Goal: Transaction & Acquisition: Book appointment/travel/reservation

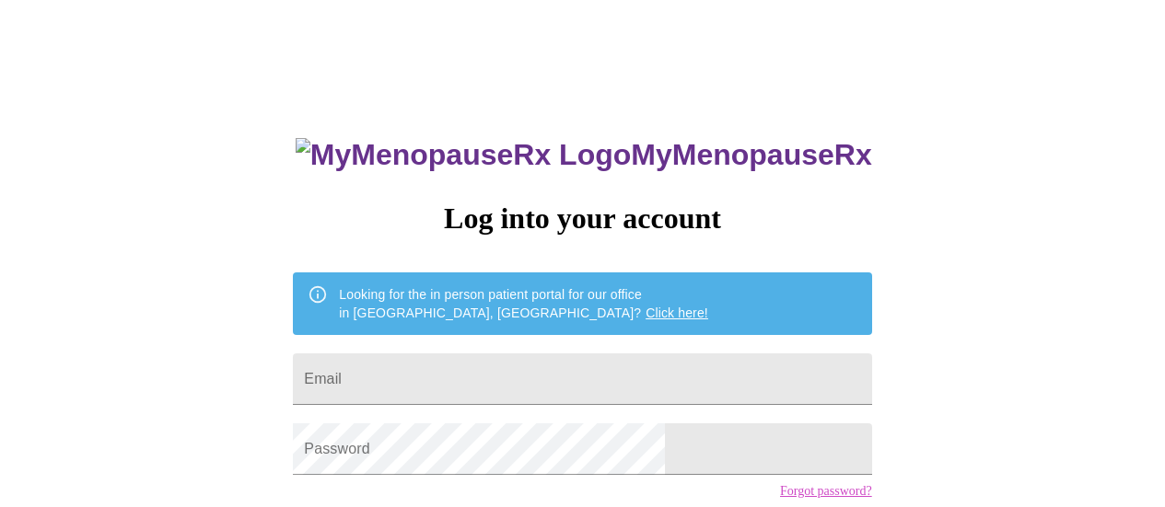
scroll to position [141, 0]
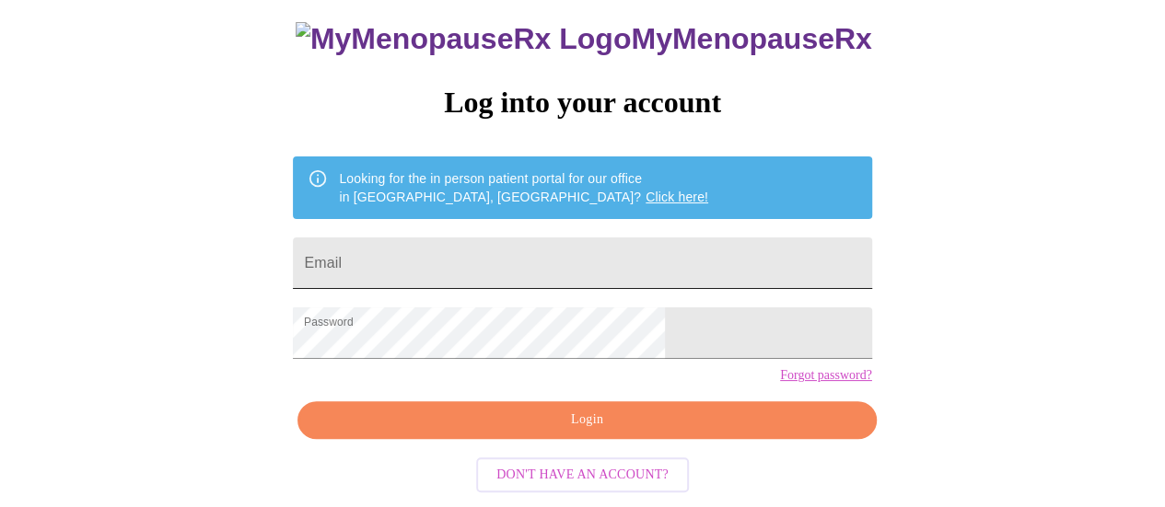
click at [574, 238] on input "Email" at bounding box center [582, 264] width 578 height 52
type input "[EMAIL_ADDRESS][DOMAIN_NAME]"
click at [569, 432] on span "Login" at bounding box center [587, 420] width 536 height 23
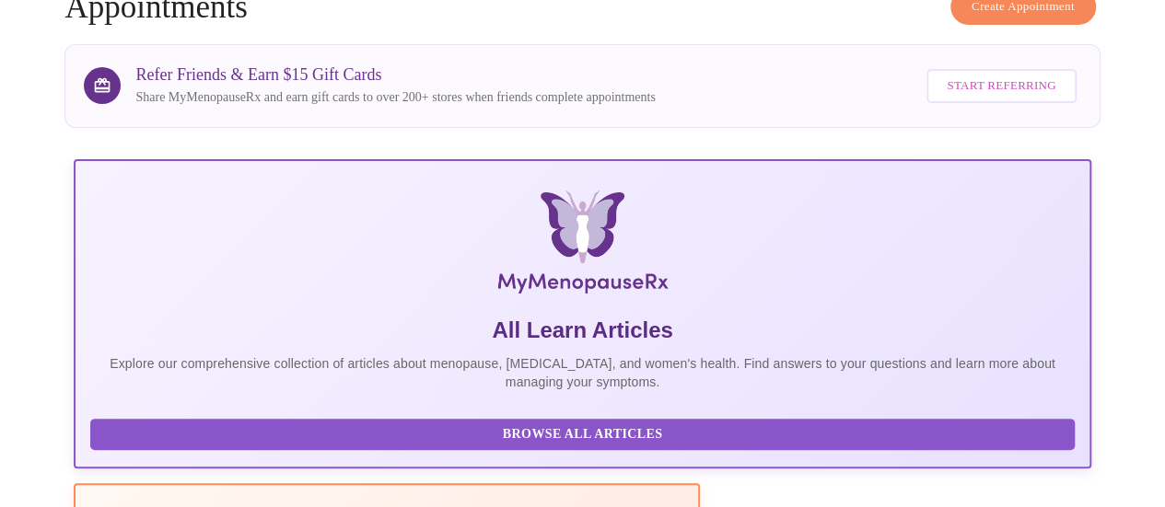
scroll to position [140, 0]
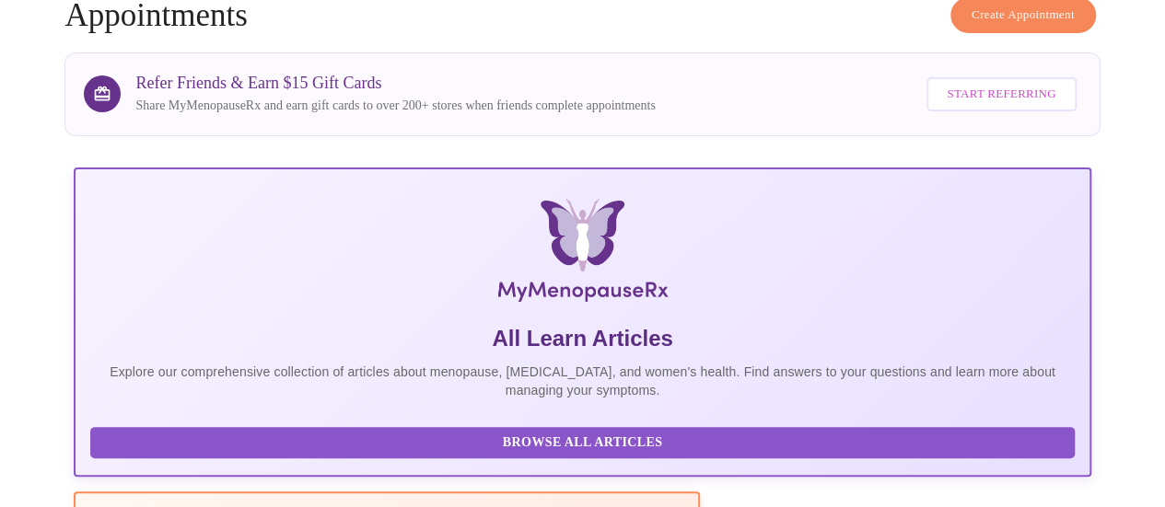
scroll to position [0, 0]
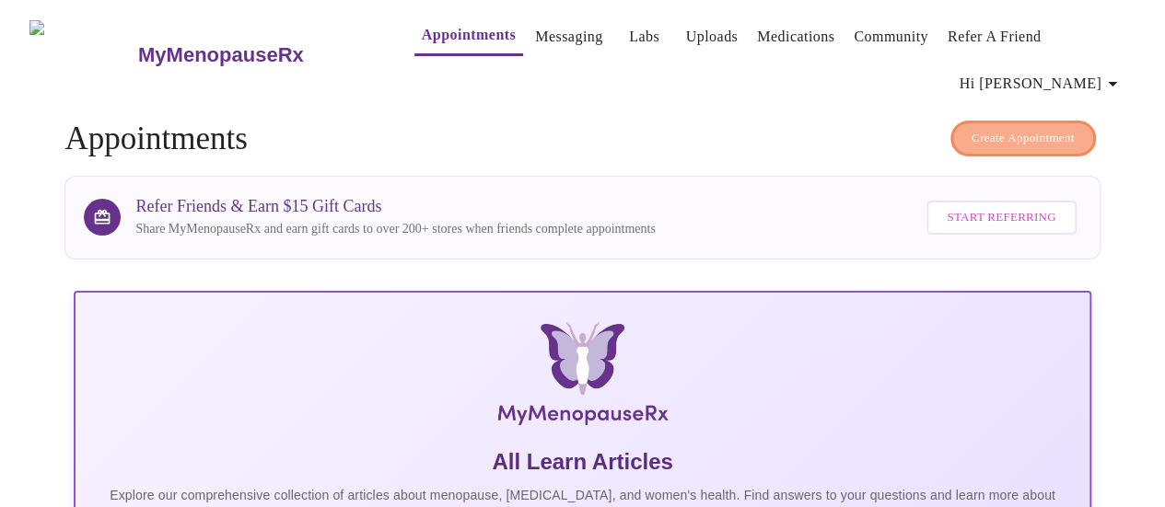
click at [1031, 128] on span "Create Appointment" at bounding box center [1022, 138] width 103 height 21
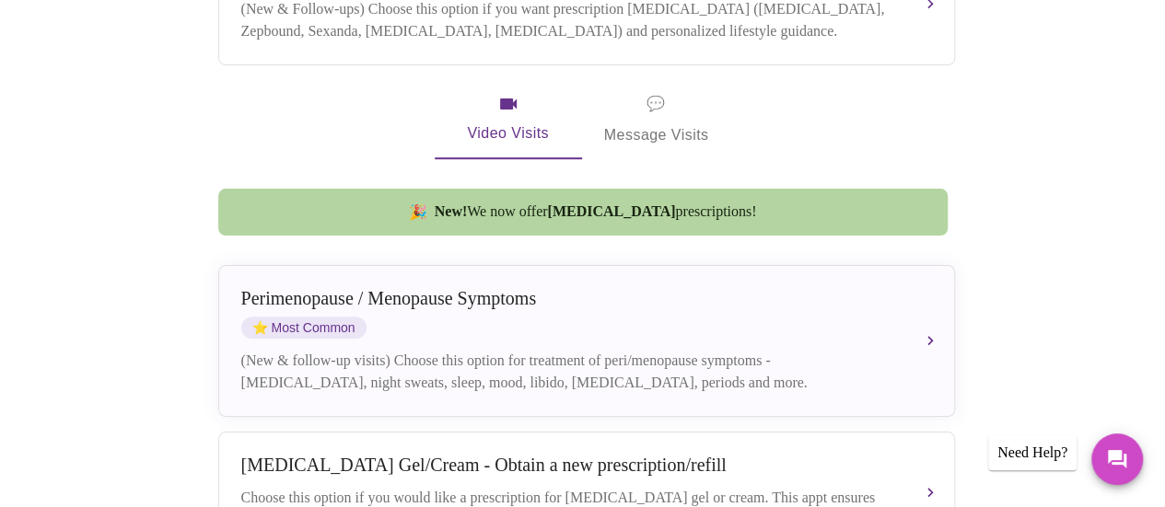
scroll to position [514, 0]
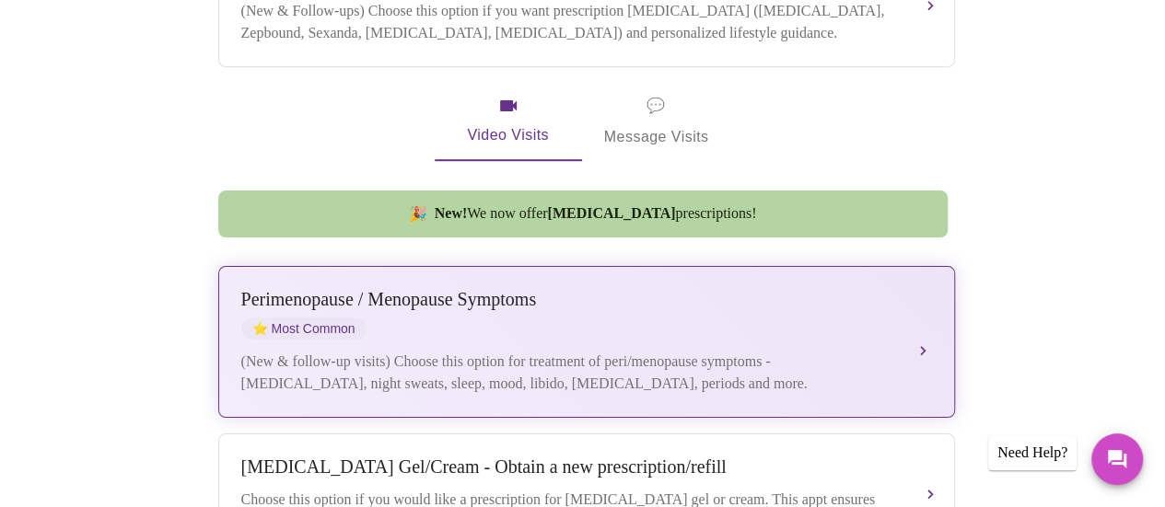
click at [926, 289] on div "[MEDICAL_DATA] / Menopause Symptoms ⭐ Most Common (New & follow-up visits) Choo…" at bounding box center [586, 342] width 690 height 106
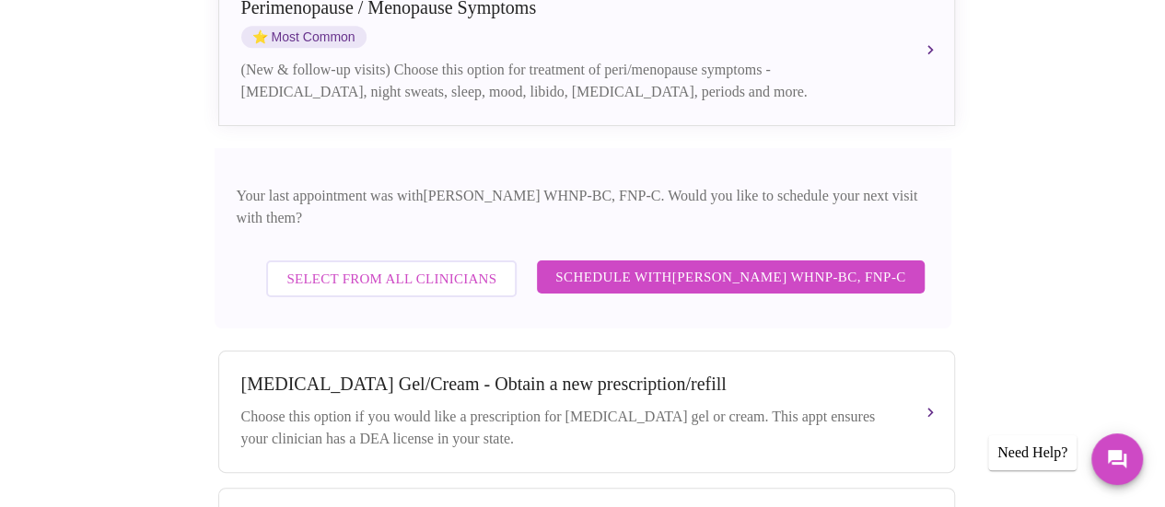
scroll to position [811, 0]
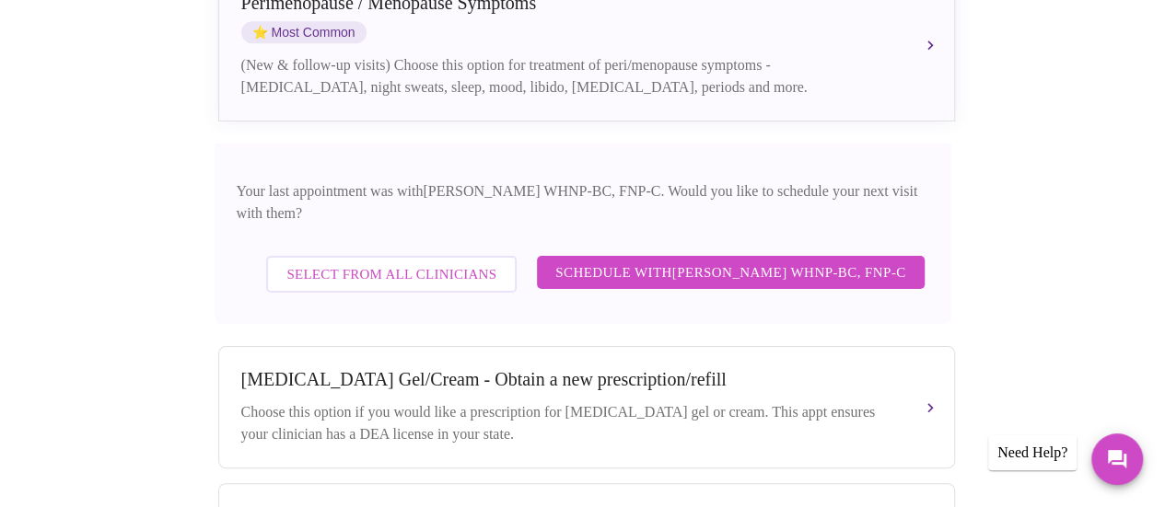
click at [776, 261] on span "Schedule with [PERSON_NAME] WHNP-BC, FNP-C" at bounding box center [730, 273] width 350 height 24
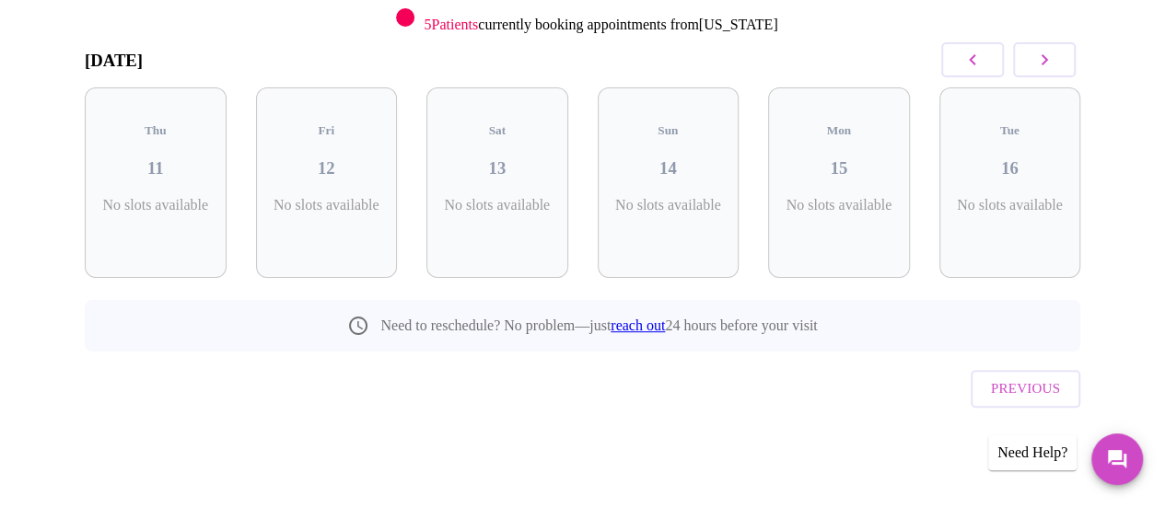
scroll to position [215, 0]
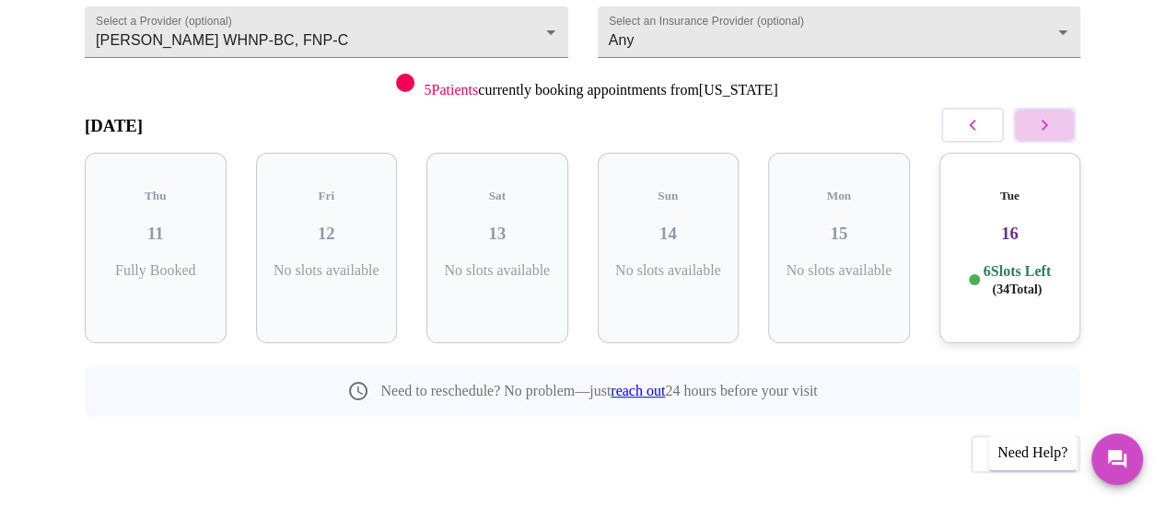
click at [1055, 114] on icon "button" at bounding box center [1044, 125] width 22 height 22
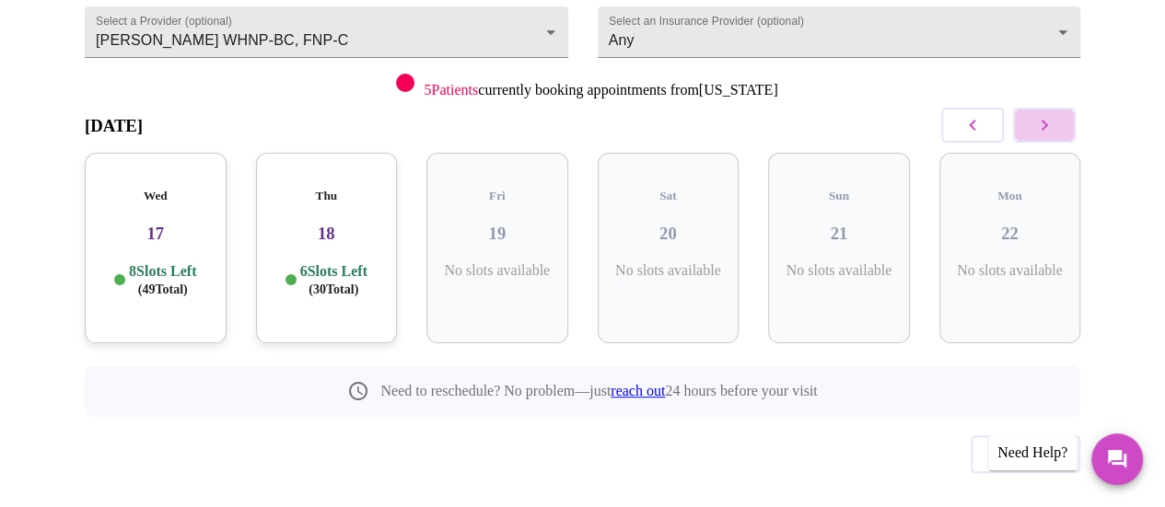
click at [1055, 114] on icon "button" at bounding box center [1044, 125] width 22 height 22
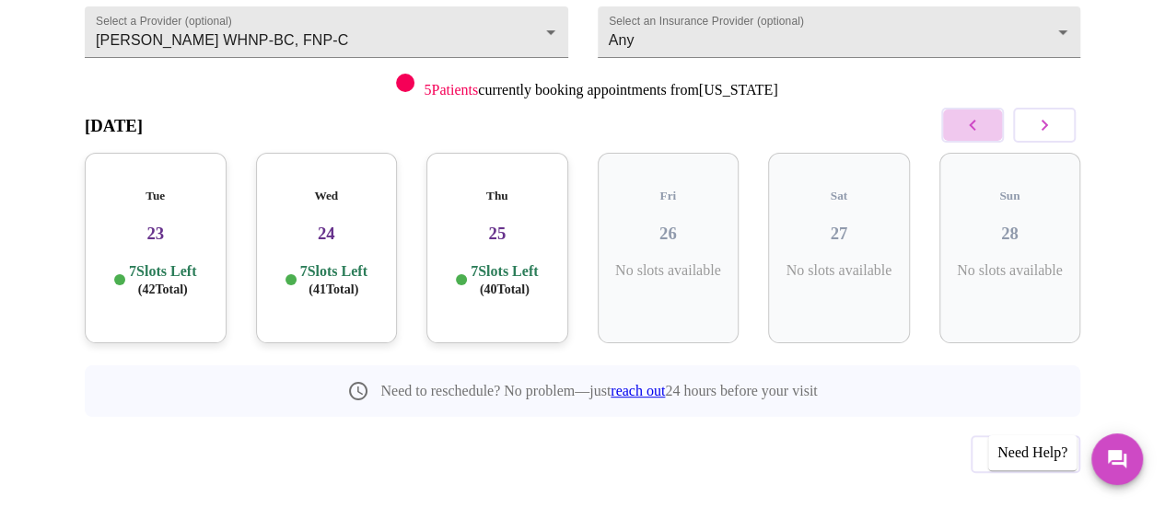
click at [979, 114] on icon "button" at bounding box center [972, 125] width 22 height 22
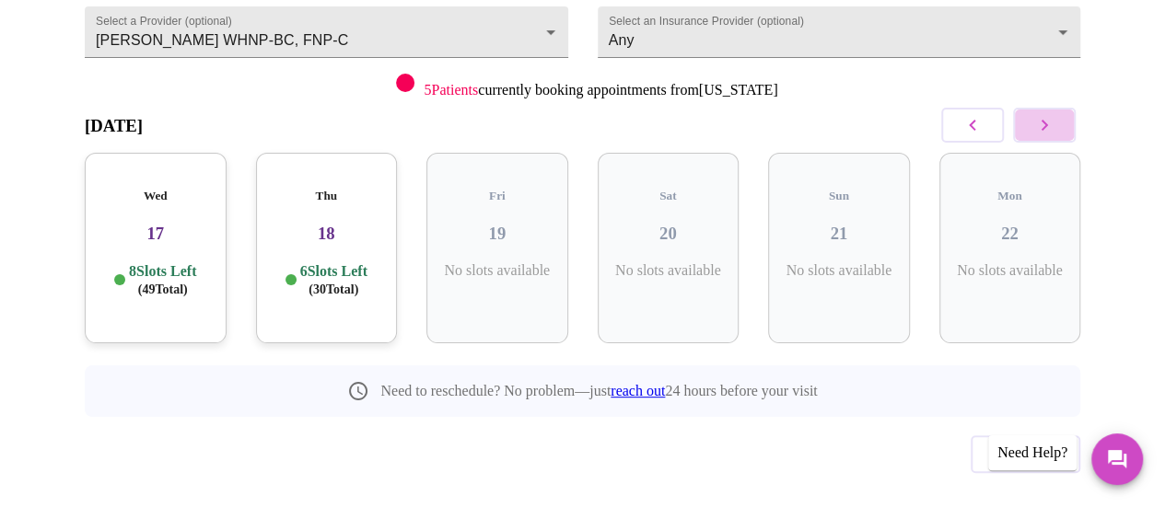
click at [1055, 114] on icon "button" at bounding box center [1044, 125] width 22 height 22
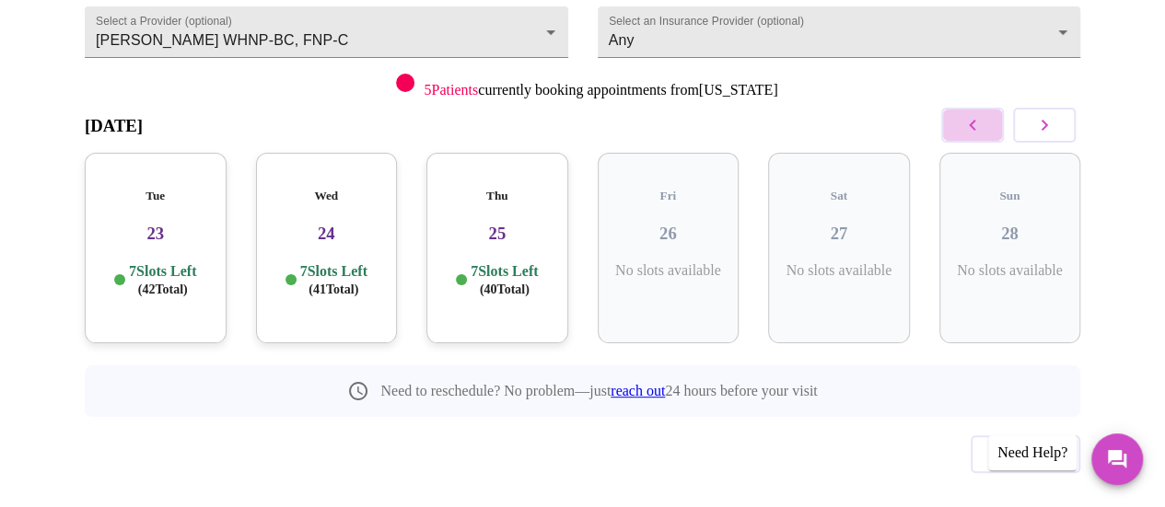
click at [975, 120] on icon "button" at bounding box center [971, 125] width 6 height 11
click at [350, 207] on div "Thu 18 6 Slots Left ( 30 Total)" at bounding box center [327, 248] width 142 height 191
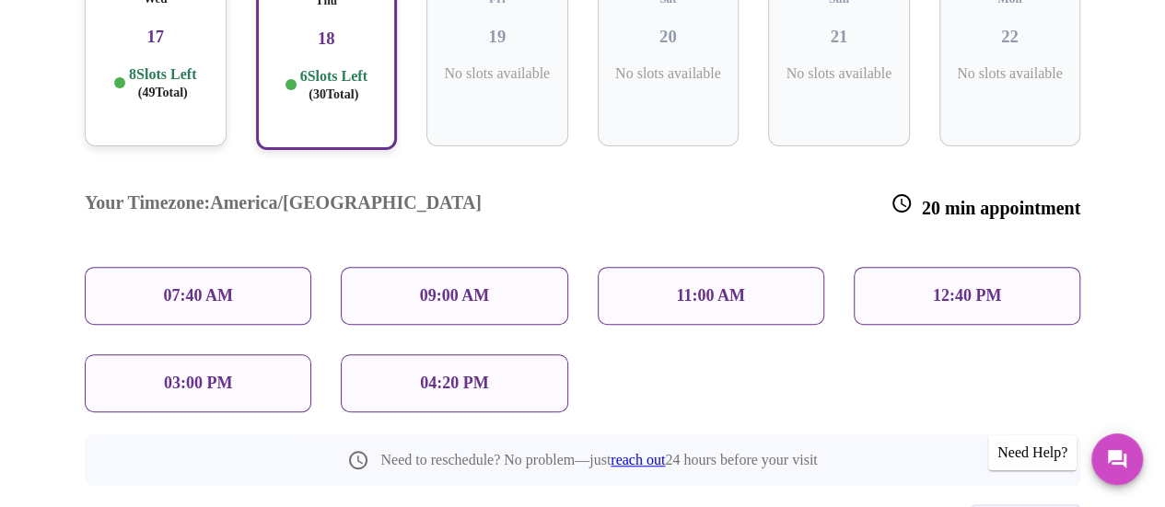
scroll to position [421, 0]
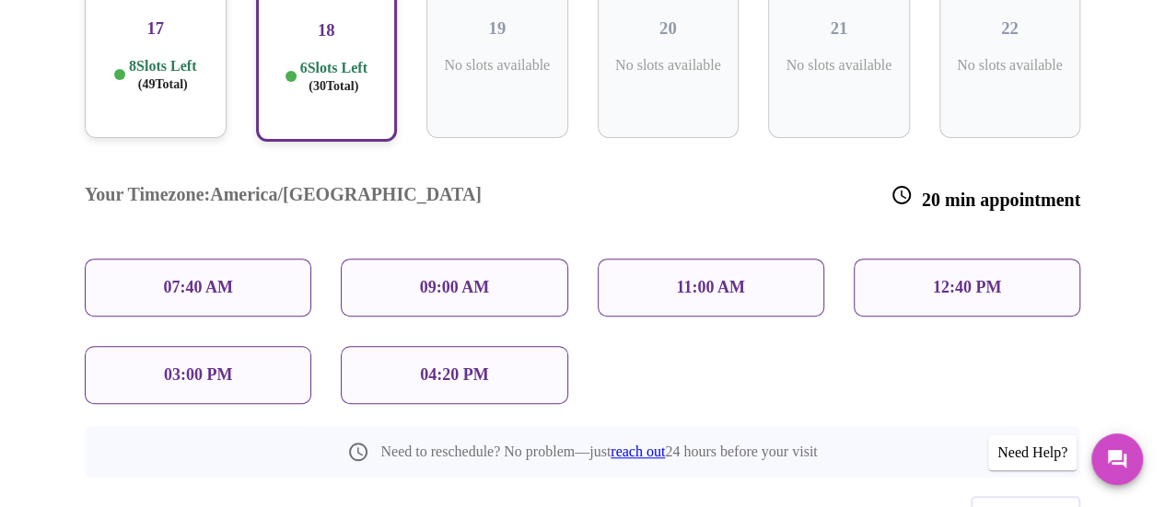
click at [461, 365] on p "04:20 PM" at bounding box center [454, 374] width 68 height 19
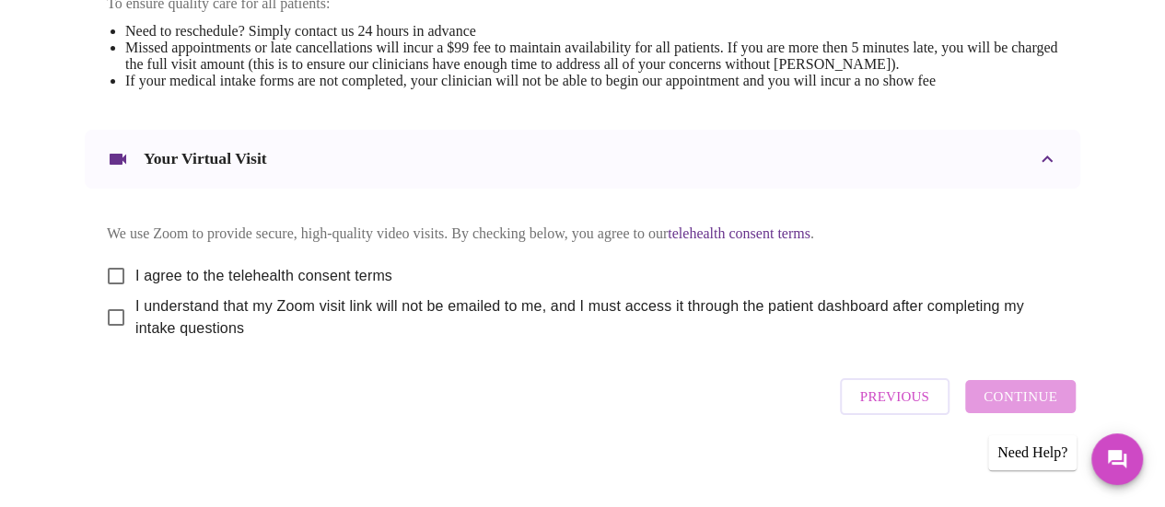
scroll to position [760, 0]
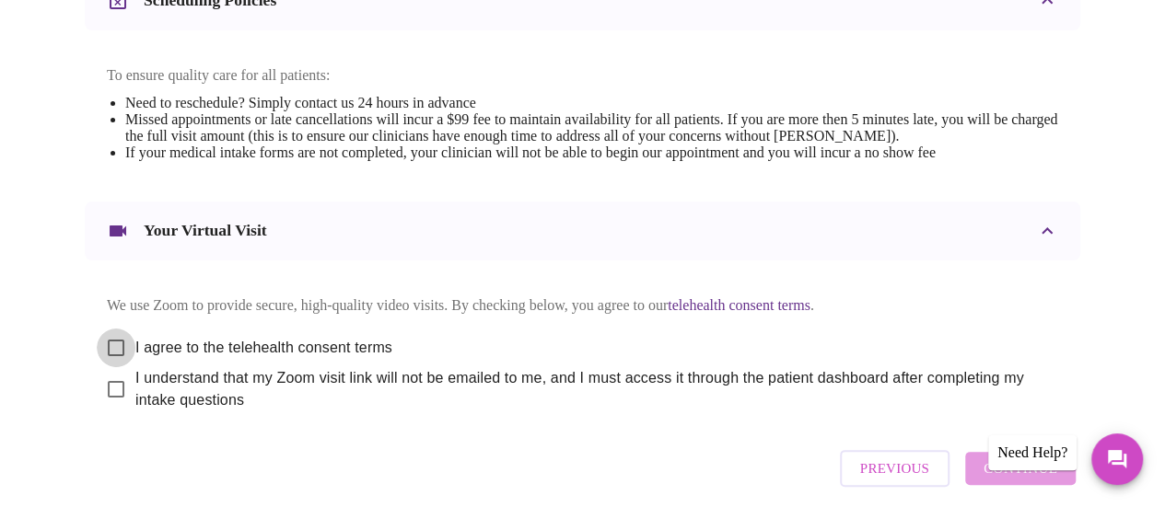
click at [107, 333] on input "I agree to the telehealth consent terms" at bounding box center [116, 348] width 39 height 39
checkbox input "true"
click at [116, 386] on input "I understand that my Zoom visit link will not be emailed to me, and I must acce…" at bounding box center [116, 389] width 39 height 39
checkbox input "true"
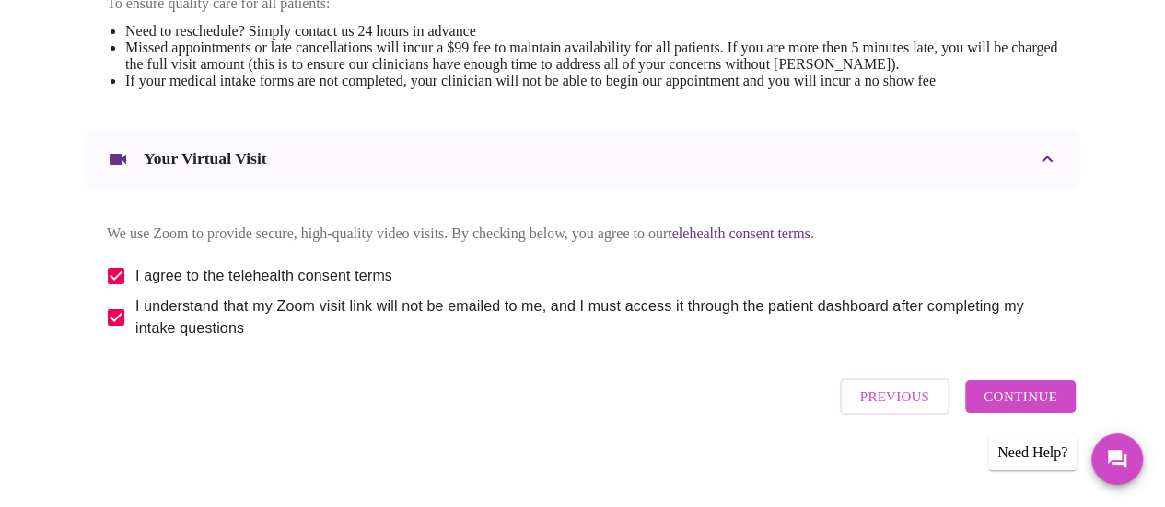
click at [1024, 389] on span "Continue" at bounding box center [1020, 397] width 74 height 24
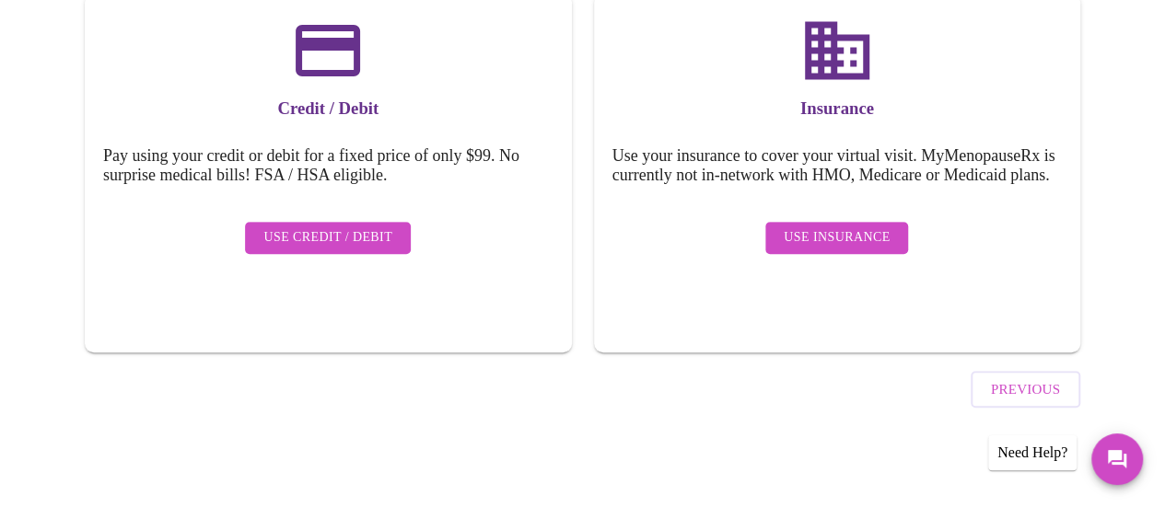
scroll to position [276, 0]
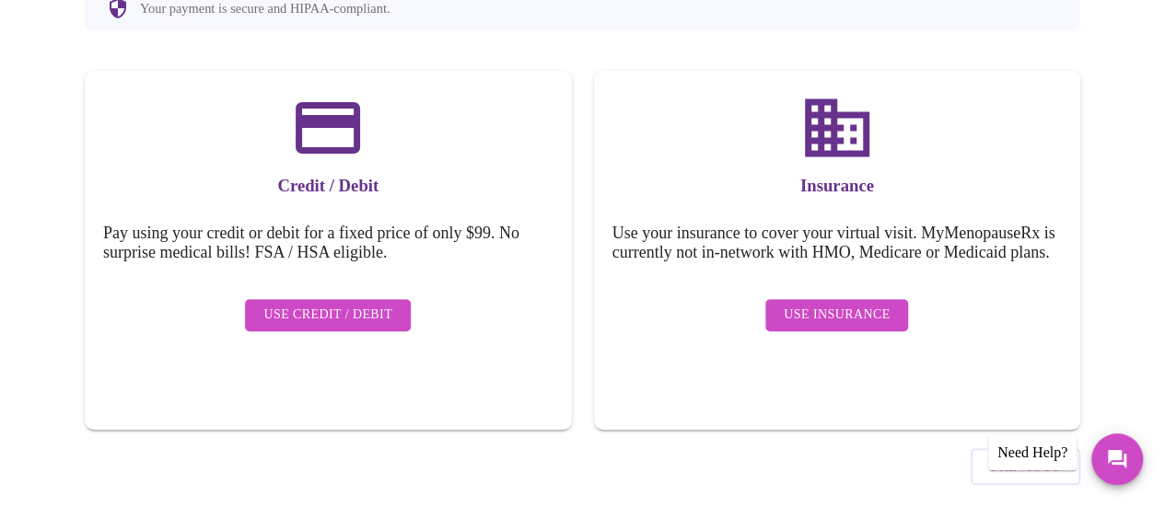
click at [836, 304] on span "Use Insurance" at bounding box center [836, 315] width 106 height 23
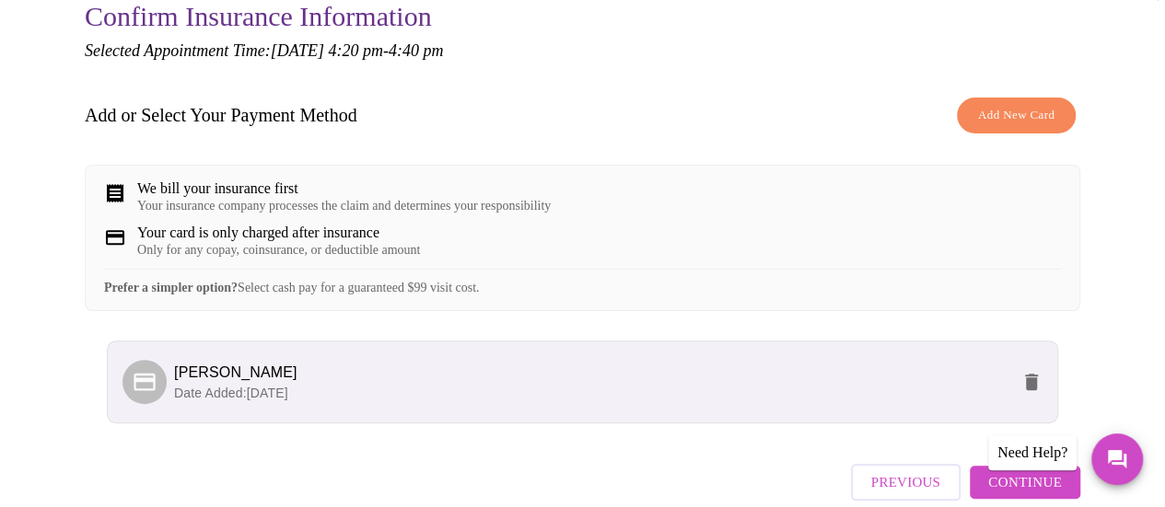
scroll to position [291, 0]
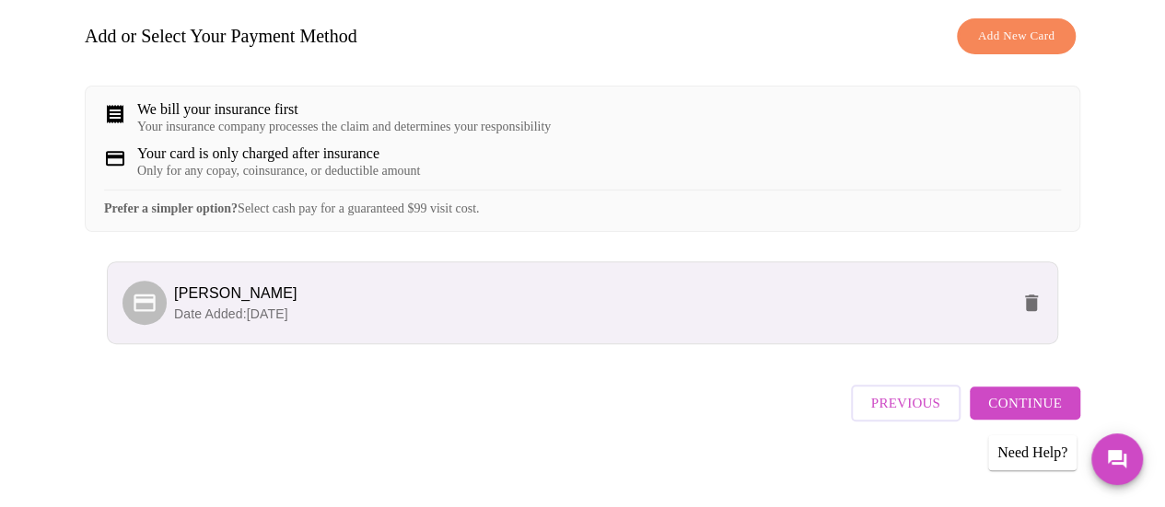
click at [204, 292] on span "[PERSON_NAME]" at bounding box center [235, 293] width 123 height 16
click at [241, 292] on span "[PERSON_NAME]" at bounding box center [235, 293] width 123 height 16
click at [1057, 393] on span "Continue" at bounding box center [1025, 403] width 74 height 24
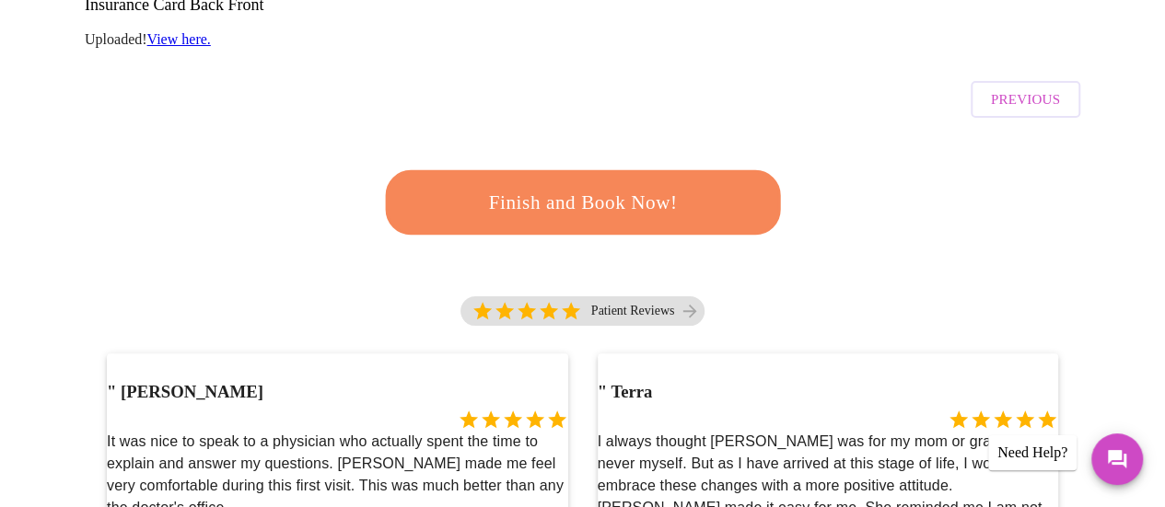
scroll to position [557, 0]
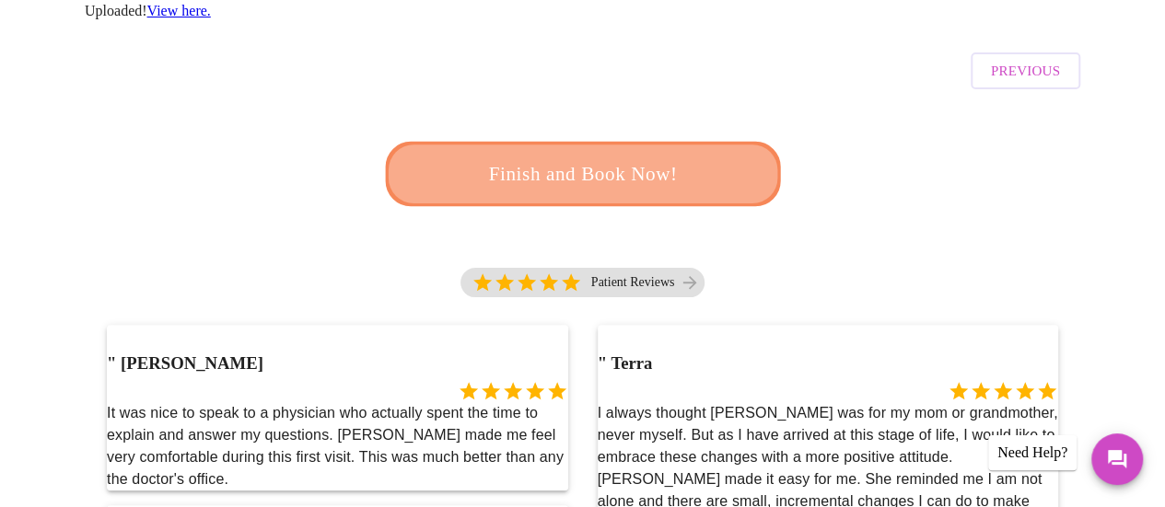
click at [604, 157] on span "Finish and Book Now!" at bounding box center [582, 174] width 341 height 34
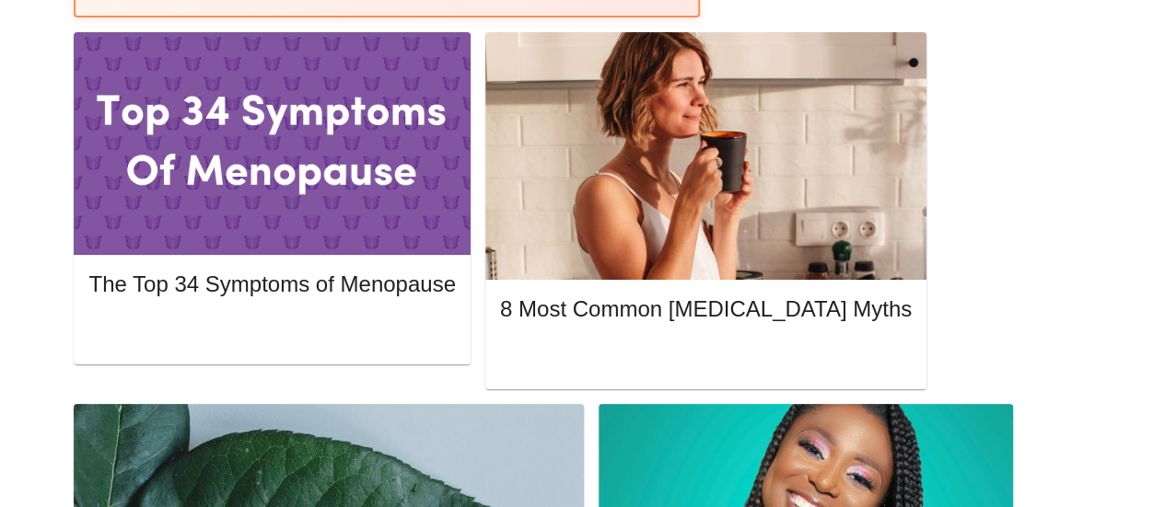
scroll to position [893, 0]
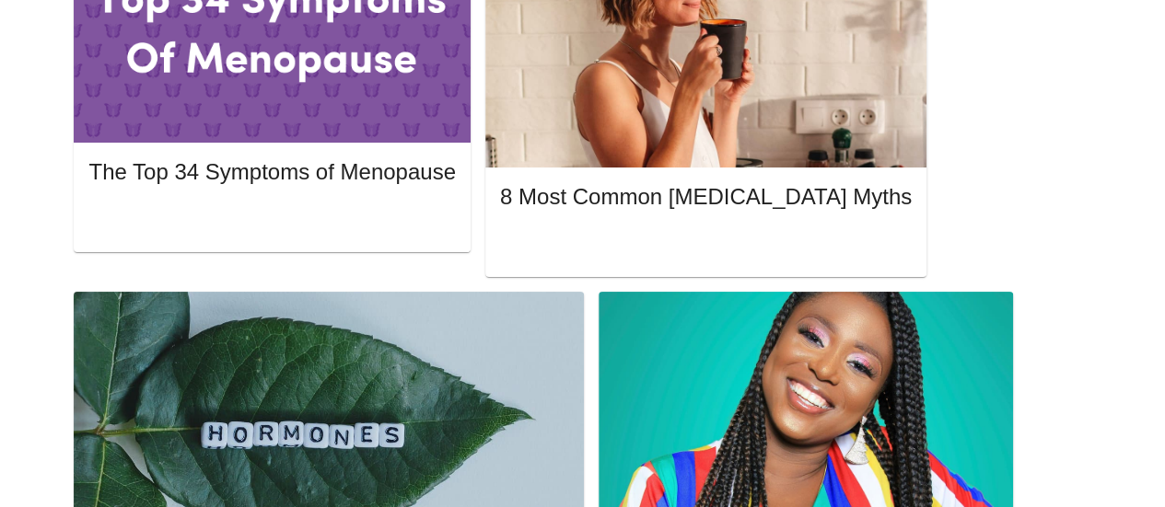
scroll to position [1018, 0]
